Goal: Task Accomplishment & Management: Manage account settings

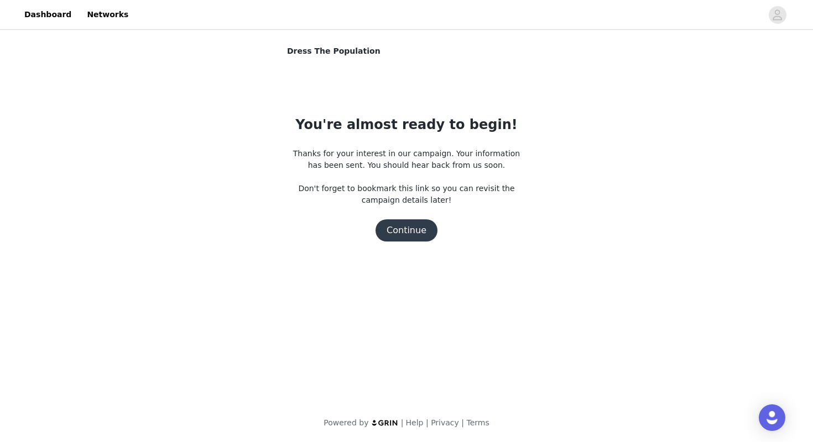
click at [407, 232] on button "Continue" at bounding box center [407, 230] width 62 height 22
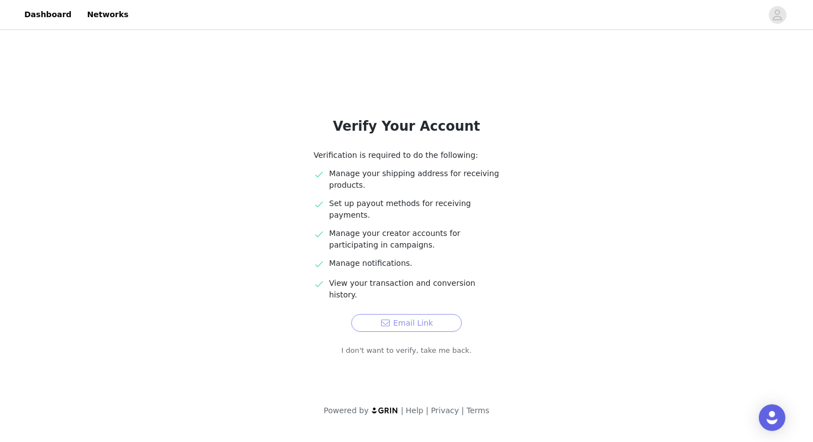
click at [405, 314] on button "Email Link" at bounding box center [406, 323] width 111 height 18
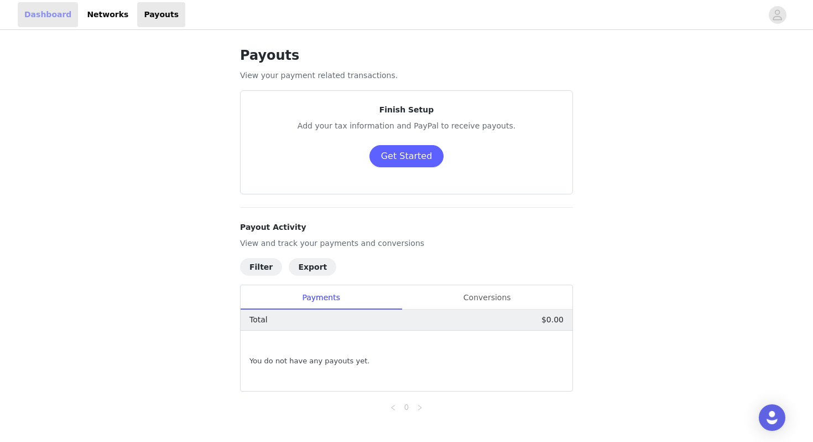
click at [49, 16] on link "Dashboard" at bounding box center [48, 14] width 60 height 25
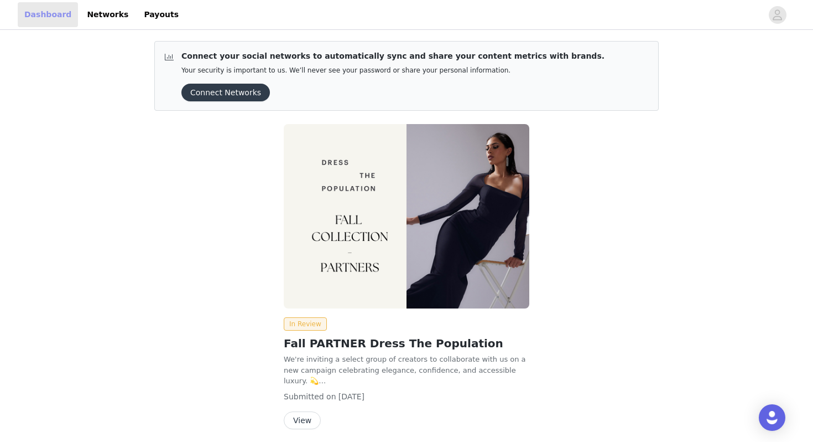
scroll to position [43, 0]
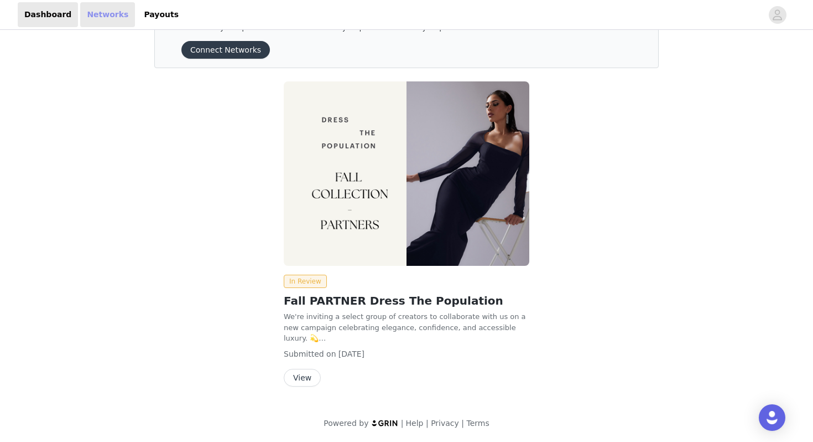
click at [111, 23] on link "Networks" at bounding box center [107, 14] width 55 height 25
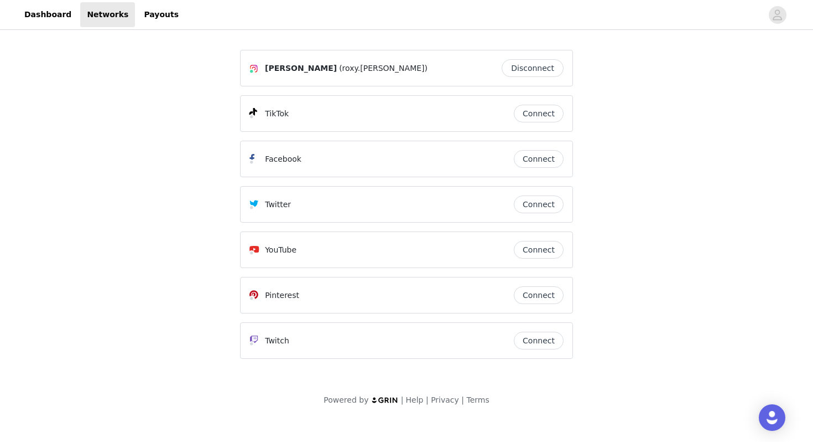
click at [544, 118] on button "Connect" at bounding box center [539, 114] width 50 height 18
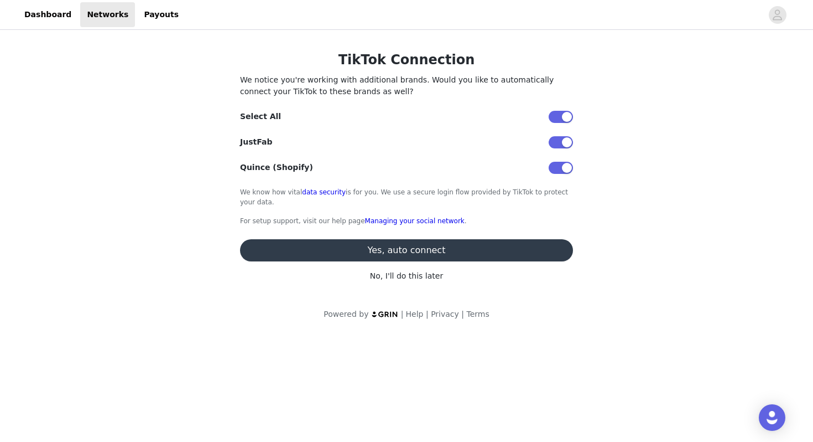
click at [359, 261] on button "Yes, auto connect" at bounding box center [406, 250] width 333 height 22
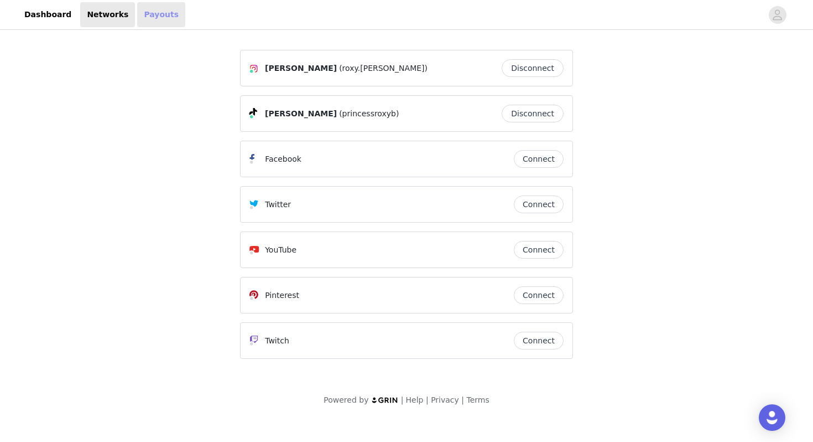
click at [152, 24] on link "Payouts" at bounding box center [161, 14] width 48 height 25
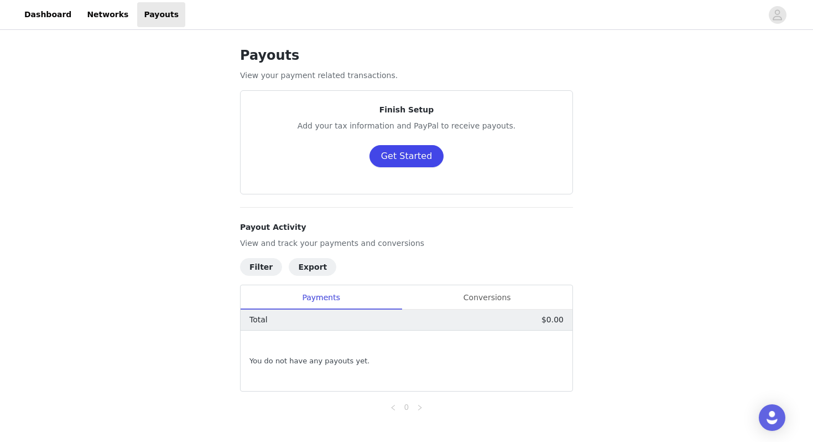
click at [381, 153] on button "Get Started" at bounding box center [407, 156] width 75 height 22
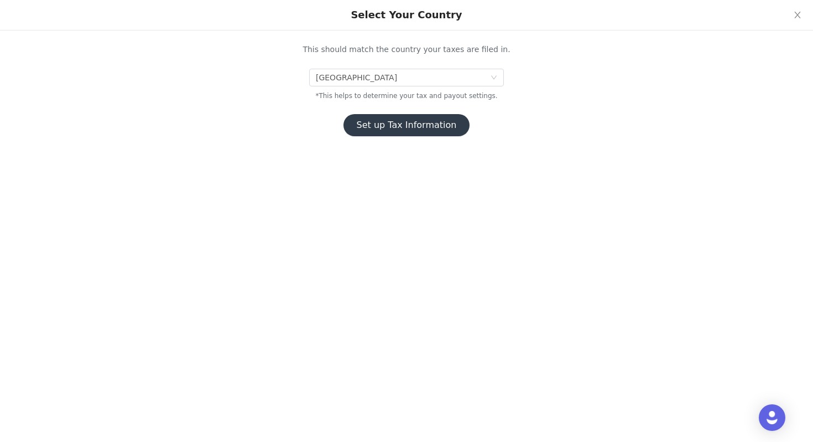
click at [393, 133] on button "Set up Tax Information" at bounding box center [407, 125] width 127 height 22
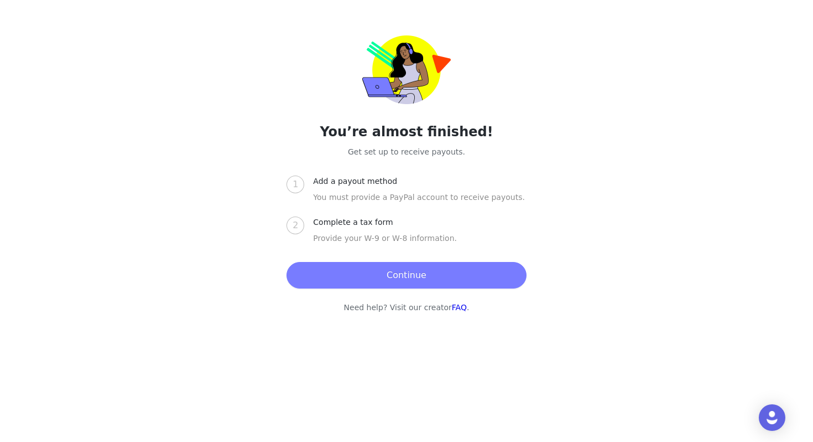
click at [382, 181] on div "Add a payout method" at bounding box center [359, 181] width 93 height 12
click at [375, 272] on button "Continue" at bounding box center [407, 275] width 240 height 27
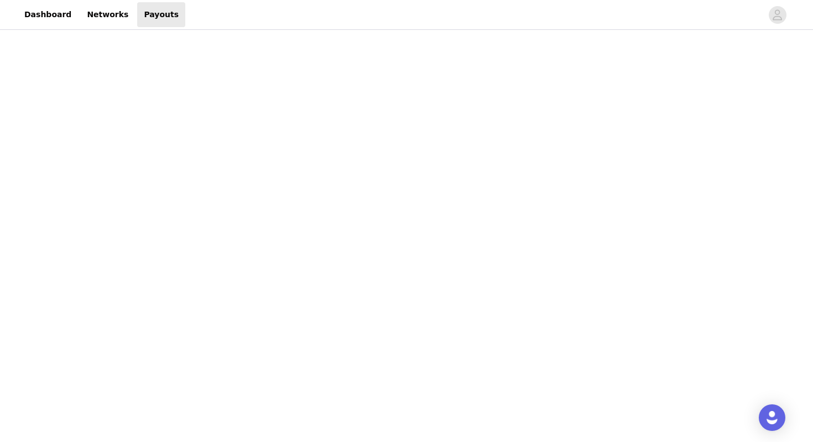
scroll to position [225, 0]
click at [662, 194] on div "Payouts View your payment related transactions. Payout Activity View and track …" at bounding box center [406, 266] width 813 height 918
click at [665, 186] on div "Payouts View your payment related transactions. Payout Activity View and track …" at bounding box center [406, 183] width 813 height 918
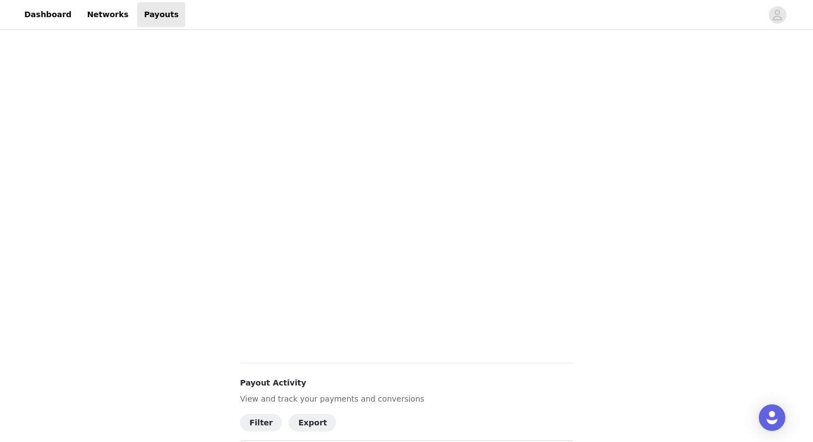
scroll to position [0, 0]
